Goal: Transaction & Acquisition: Purchase product/service

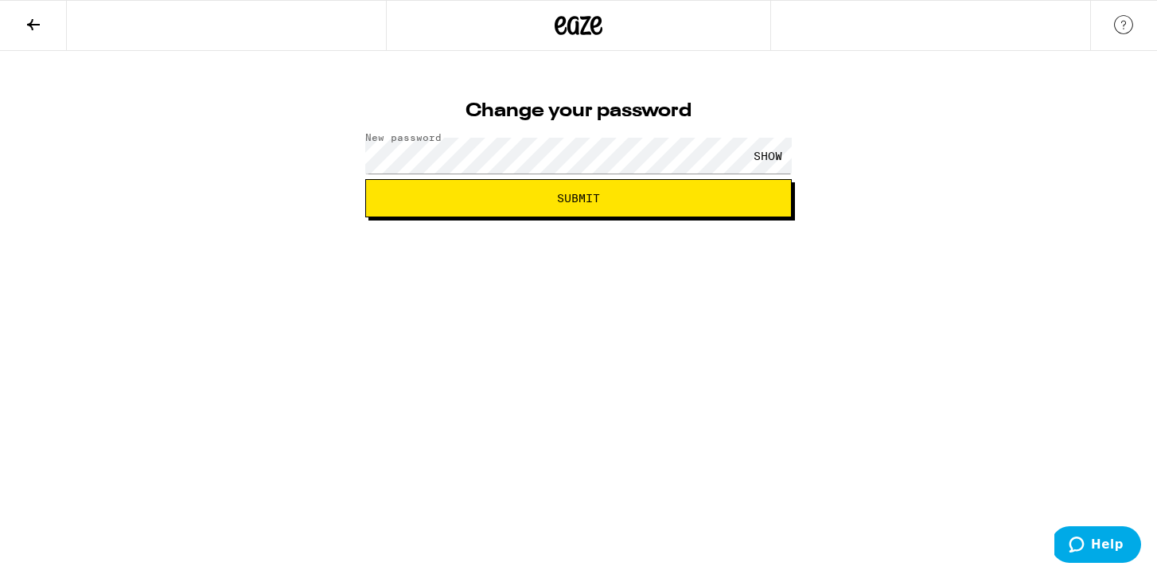
click at [643, 206] on button "Submit" at bounding box center [578, 198] width 427 height 38
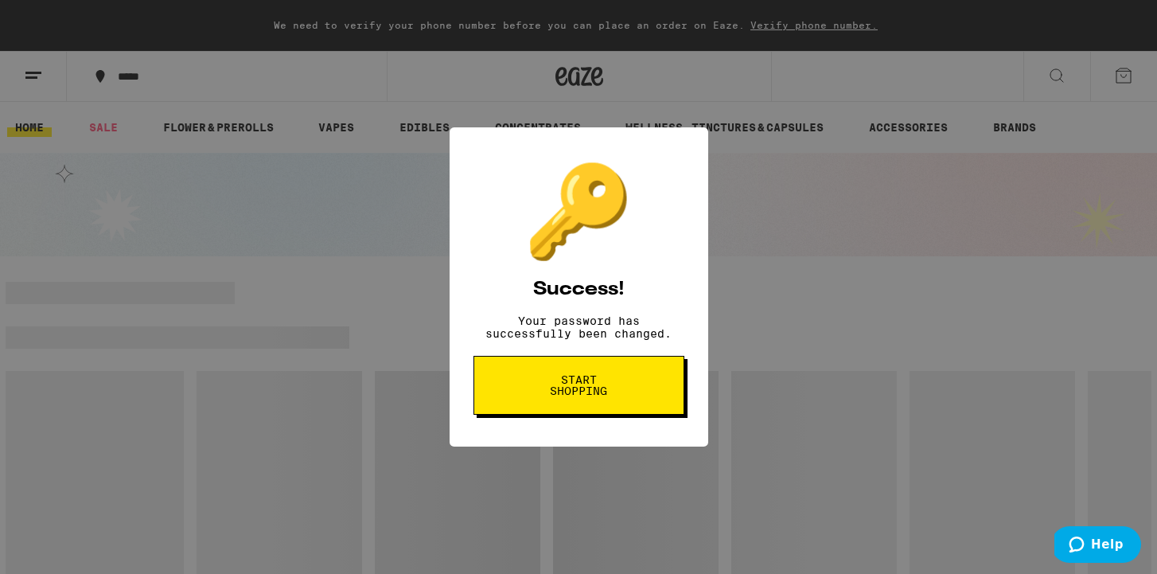
click at [597, 392] on span "Start shopping" at bounding box center [579, 385] width 82 height 22
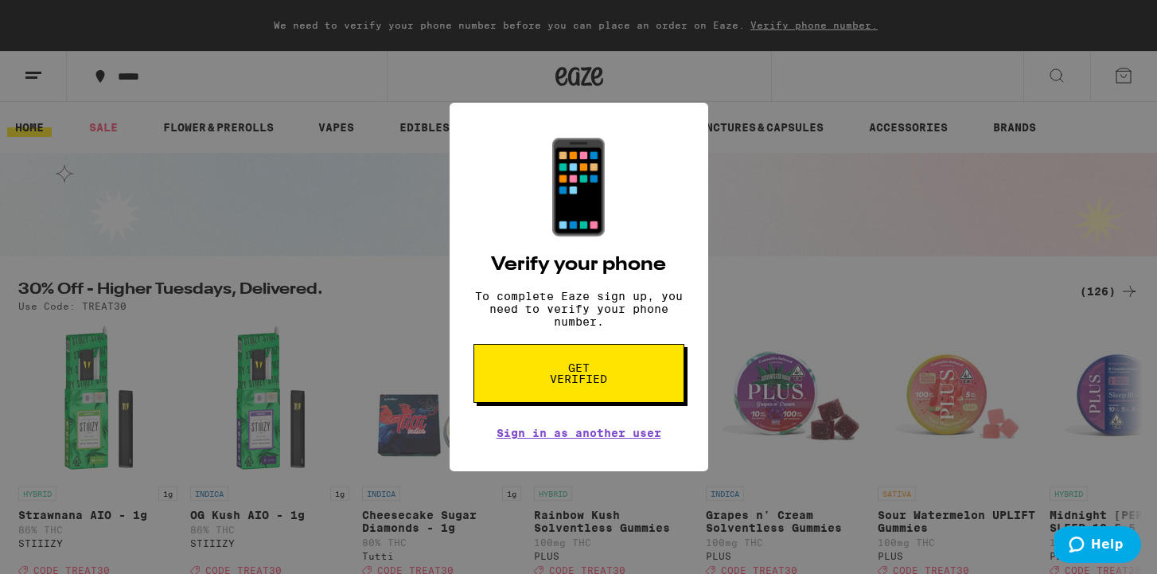
click at [787, 219] on div "📱 Verify your phone To complete Eaze sign up, you need to verify your phone num…" at bounding box center [578, 287] width 1157 height 574
click at [606, 384] on span "Get verified" at bounding box center [579, 373] width 82 height 22
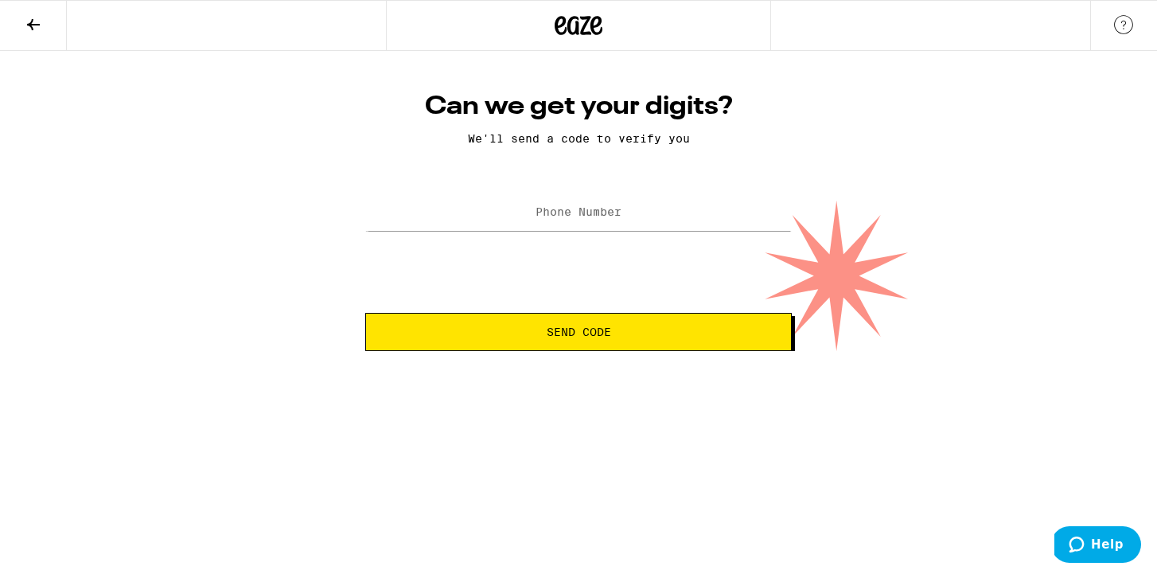
click at [622, 173] on div "Can we get your digits? We'll send a code to verify you Phone Number Send Code" at bounding box center [578, 221] width 458 height 260
click at [613, 194] on div at bounding box center [578, 212] width 427 height 47
click at [594, 217] on label "Phone Number" at bounding box center [579, 211] width 86 height 13
type input "(310) 883-5026"
click at [630, 319] on button "Send Code" at bounding box center [578, 332] width 427 height 38
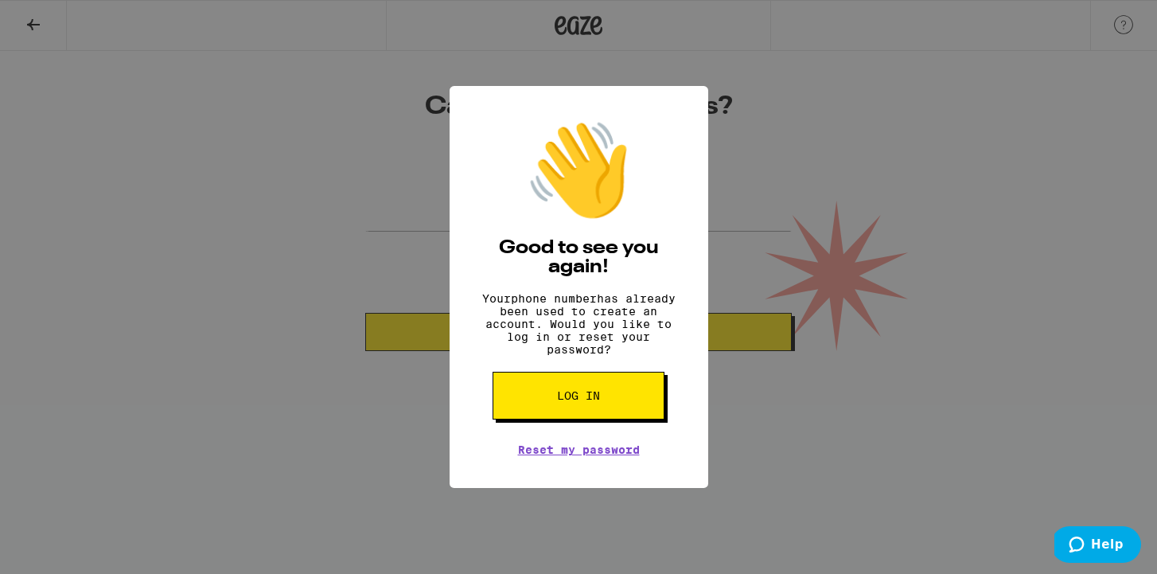
click at [607, 417] on button "Log in" at bounding box center [579, 396] width 172 height 48
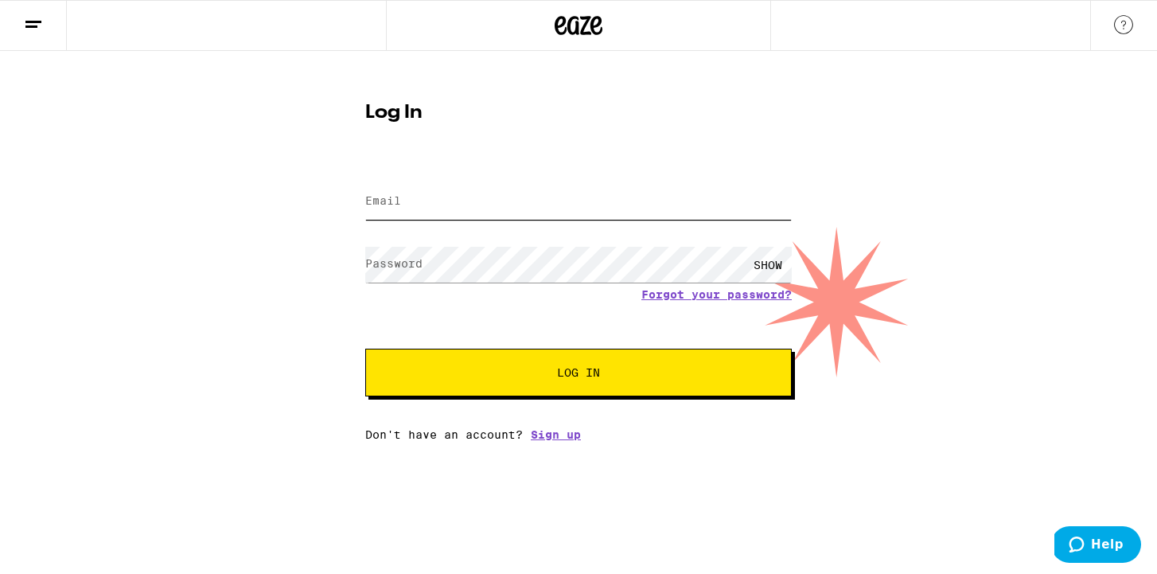
click at [508, 210] on input "Email" at bounding box center [578, 202] width 427 height 36
type input "chloesze3@yahoo.com"
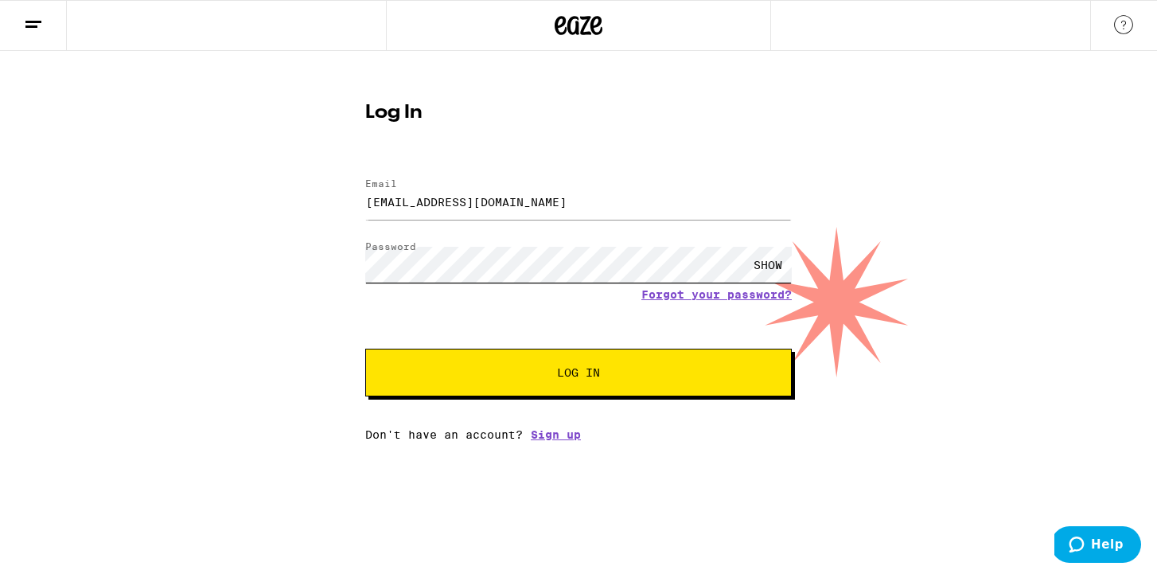
click at [365, 349] on button "Log In" at bounding box center [578, 373] width 427 height 48
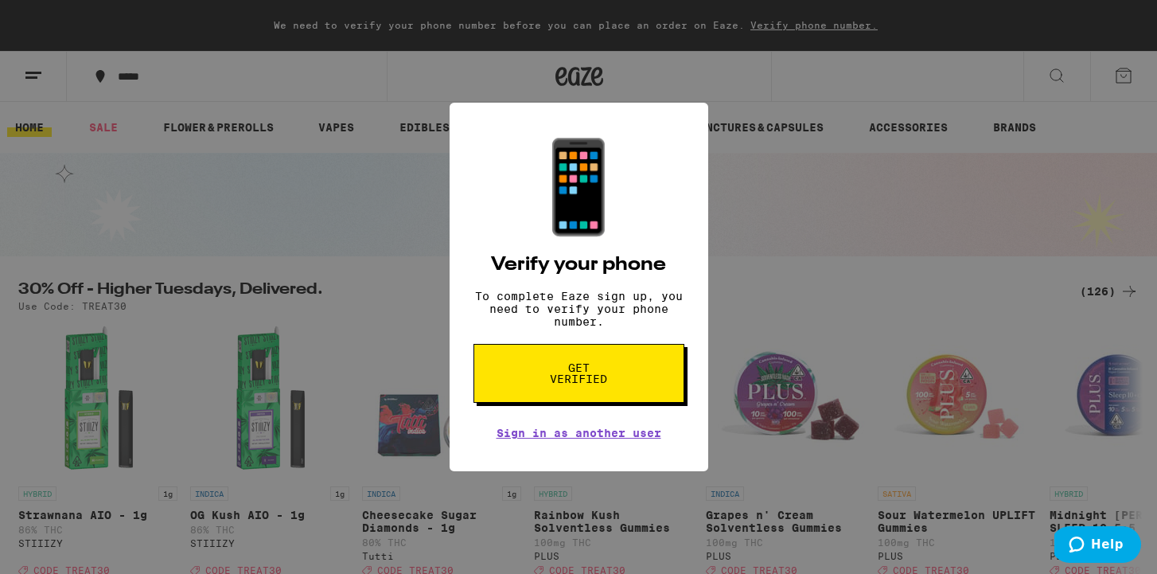
scroll to position [2, 0]
click at [341, 92] on div "📱 Verify your phone To complete Eaze sign up, you need to verify your phone num…" at bounding box center [578, 287] width 1157 height 574
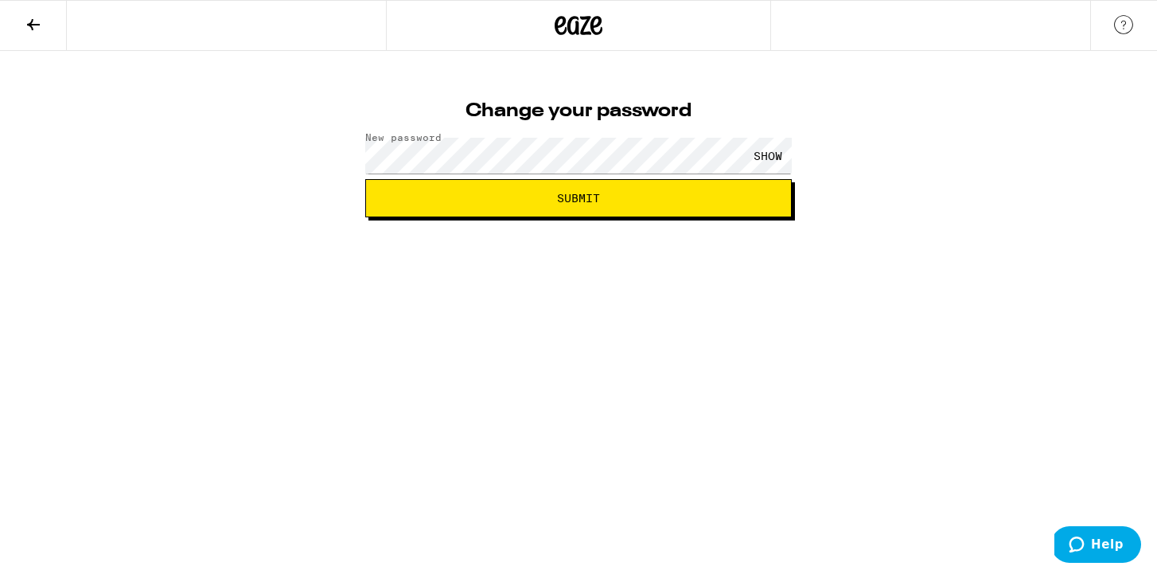
click at [672, 199] on span "Submit" at bounding box center [579, 198] width 400 height 11
